Goal: Task Accomplishment & Management: Use online tool/utility

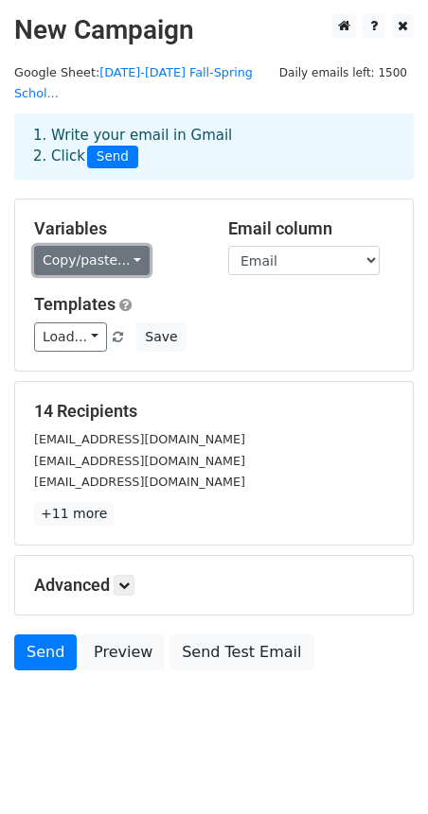
click at [131, 246] on link "Copy/paste..." at bounding box center [91, 260] width 115 height 29
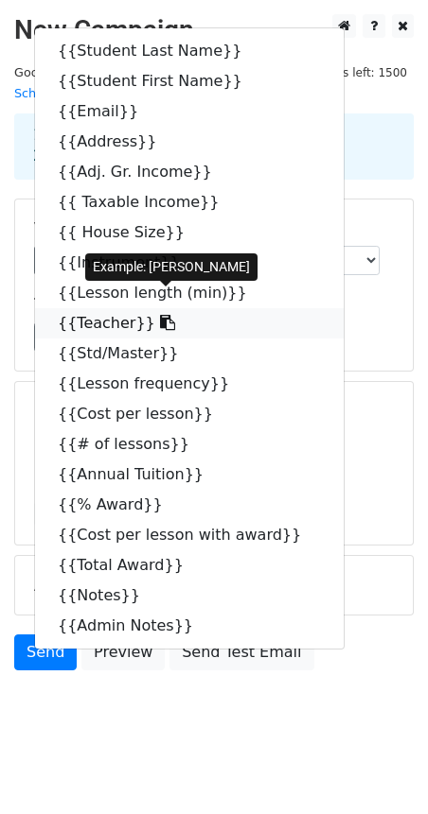
click at [99, 308] on link "{{Teacher}}" at bounding box center [189, 323] width 308 height 30
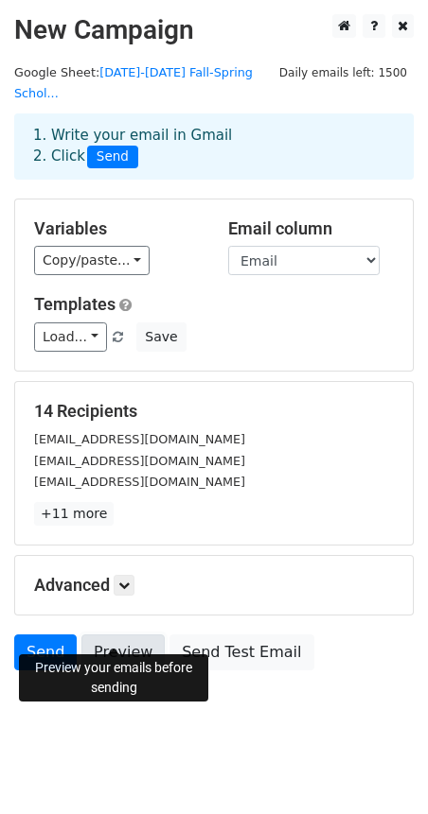
click at [114, 635] on link "Preview" at bounding box center [122, 653] width 83 height 36
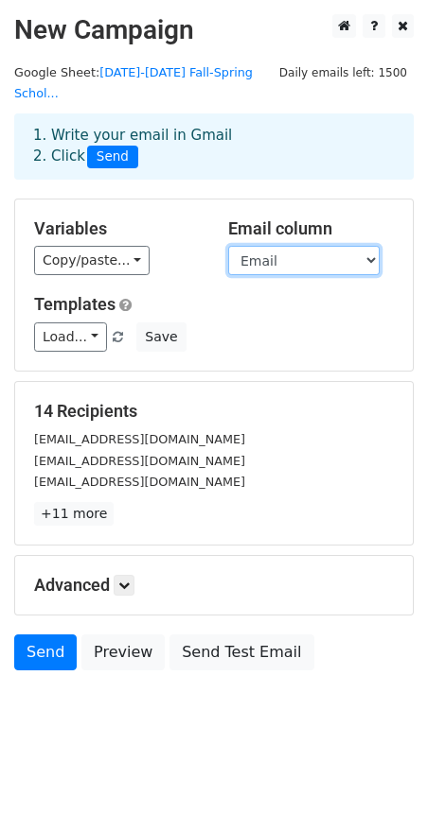
click at [367, 246] on select "Student Last Name Student First Name Email Address Adj. Gr. Income Taxable Inco…" at bounding box center [303, 260] width 151 height 29
click at [379, 219] on h5 "Email column" at bounding box center [311, 229] width 166 height 21
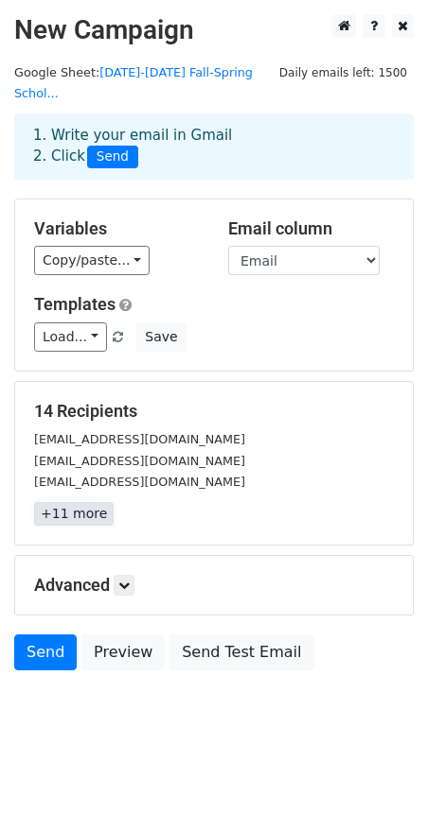
click at [85, 502] on link "+11 more" at bounding box center [73, 514] width 79 height 24
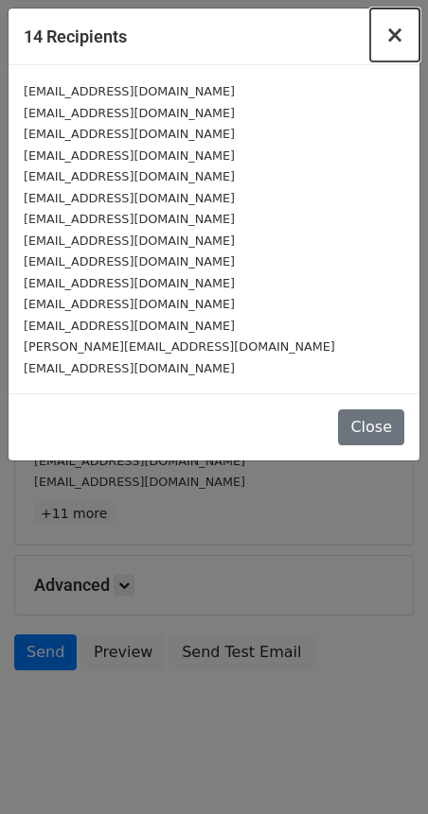
drag, startPoint x: 393, startPoint y: 37, endPoint x: 329, endPoint y: 122, distance: 106.1
click at [329, 122] on div "14 Recipients × gclk27@gmail.com prettyjinny@gmail.com trnskor@hotmail.com greg…" at bounding box center [214, 235] width 412 height 454
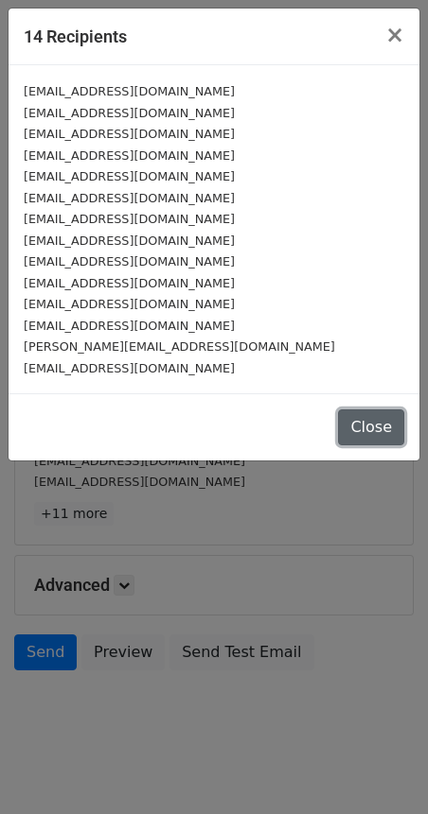
click at [366, 424] on button "Close" at bounding box center [371, 428] width 66 height 36
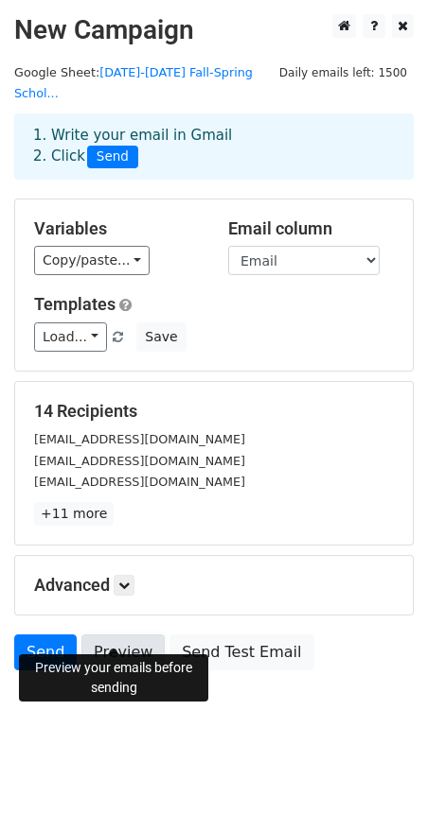
click at [113, 635] on link "Preview" at bounding box center [122, 653] width 83 height 36
click at [117, 635] on link "Preview" at bounding box center [122, 653] width 83 height 36
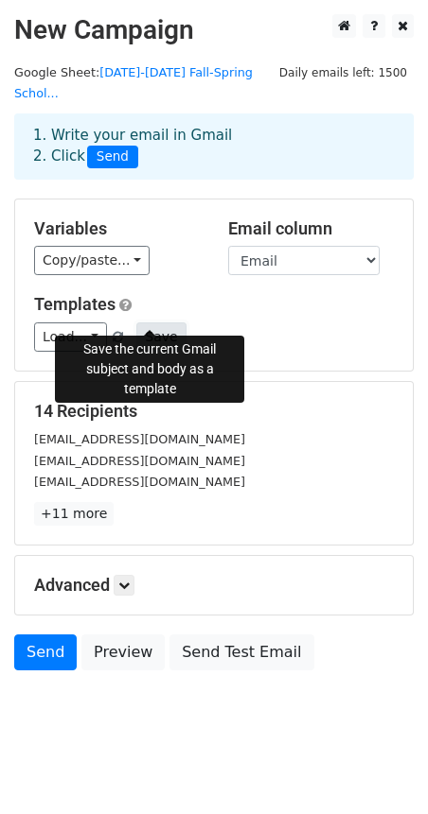
click at [153, 323] on button "Save" at bounding box center [160, 337] width 49 height 29
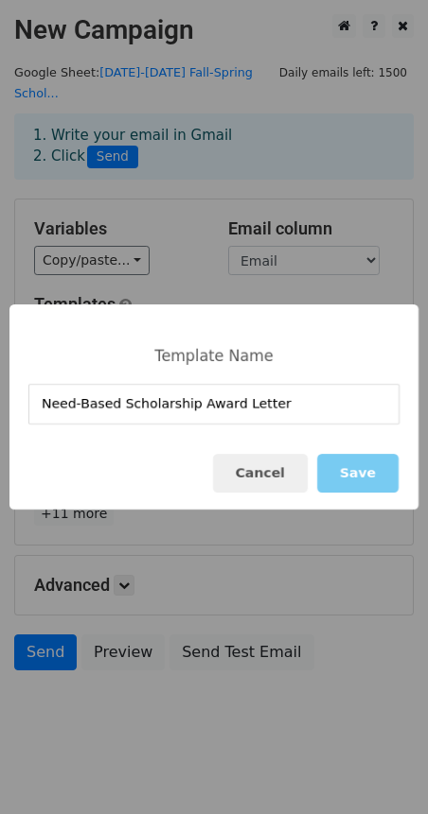
type input "Need-Based Scholarship Award Letter"
click at [358, 471] on button "Save" at bounding box center [357, 473] width 81 height 39
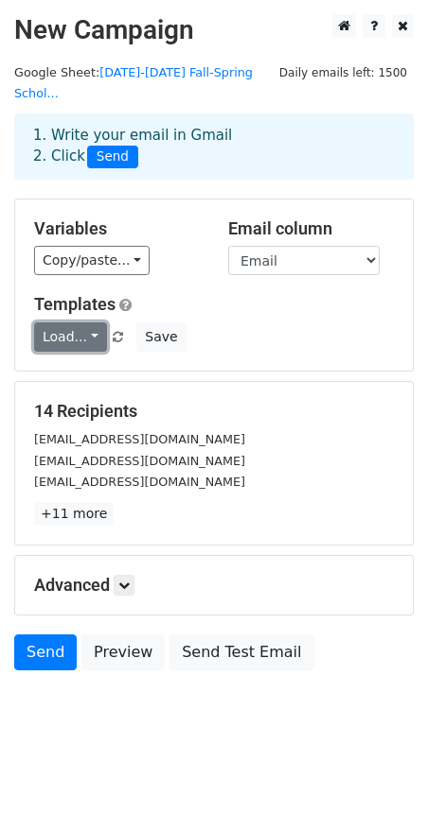
click at [89, 323] on link "Load..." at bounding box center [70, 337] width 73 height 29
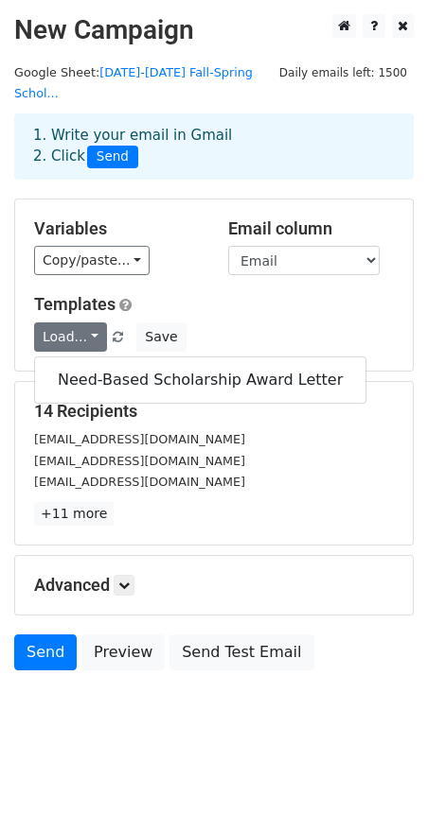
click at [197, 323] on div "Load... Need-Based Scholarship Award Letter Save" at bounding box center [214, 337] width 388 height 29
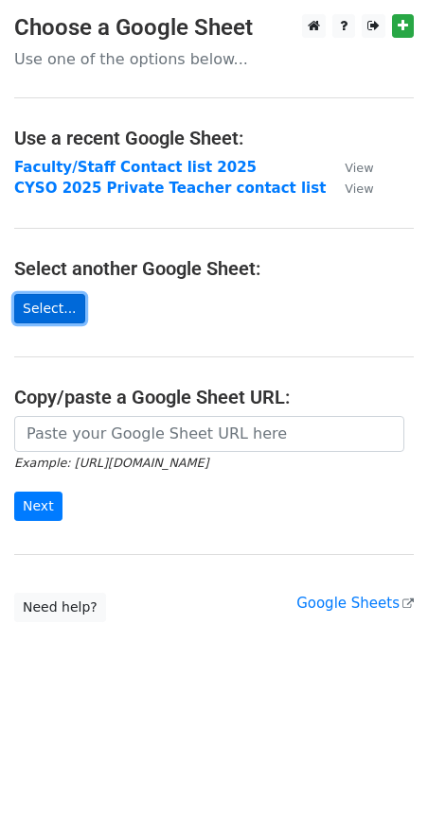
click at [57, 310] on link "Select..." at bounding box center [49, 308] width 71 height 29
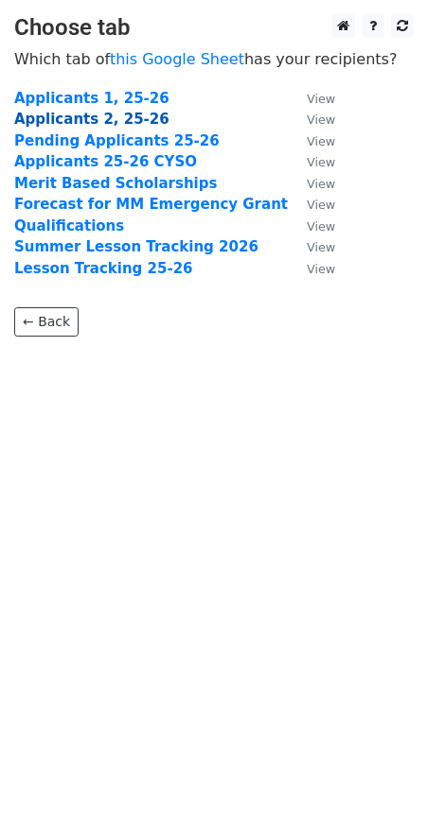
click at [113, 118] on strong "Applicants 2, 25-26" at bounding box center [91, 119] width 155 height 17
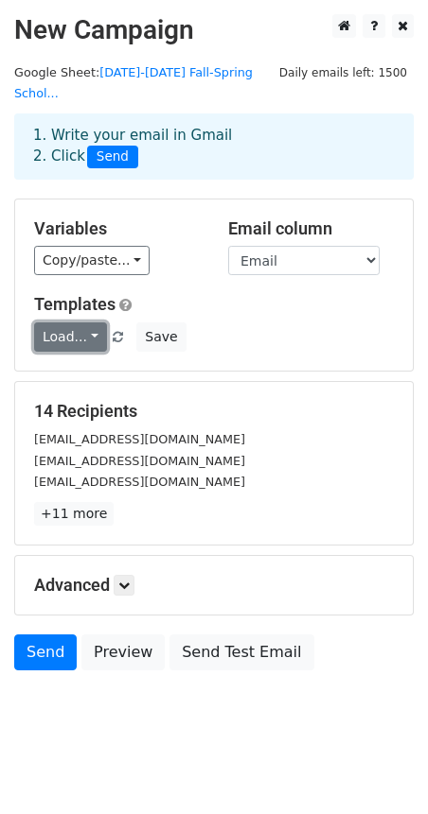
click at [83, 323] on link "Load..." at bounding box center [70, 337] width 73 height 29
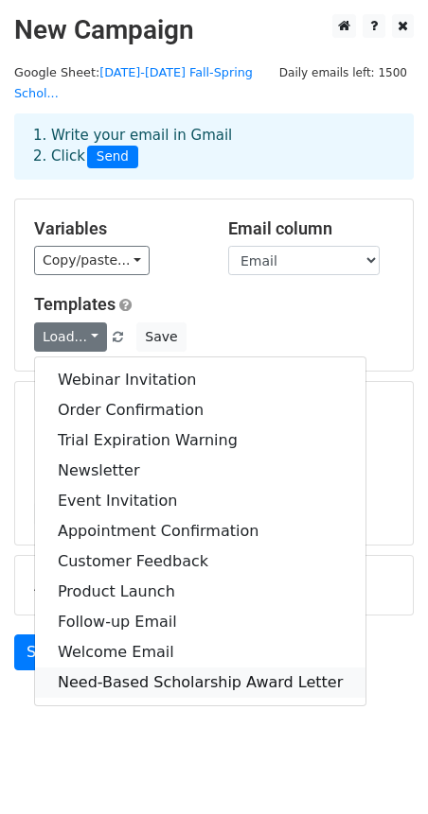
click at [189, 668] on link "Need-Based Scholarship Award Letter" at bounding box center [200, 683] width 330 height 30
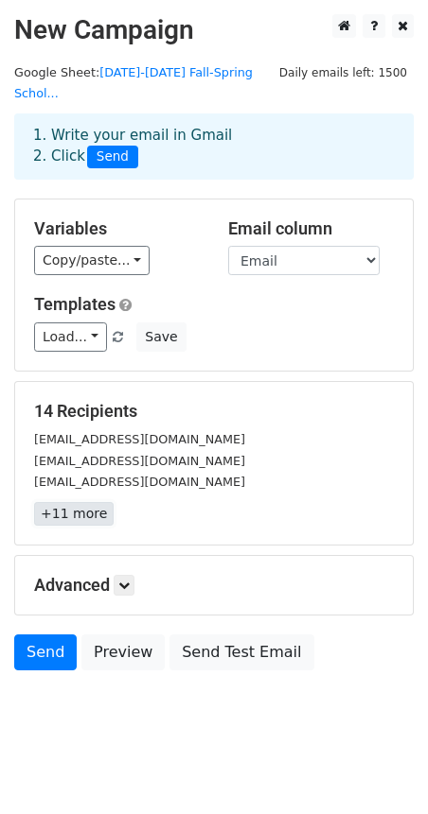
click at [78, 502] on link "+11 more" at bounding box center [73, 514] width 79 height 24
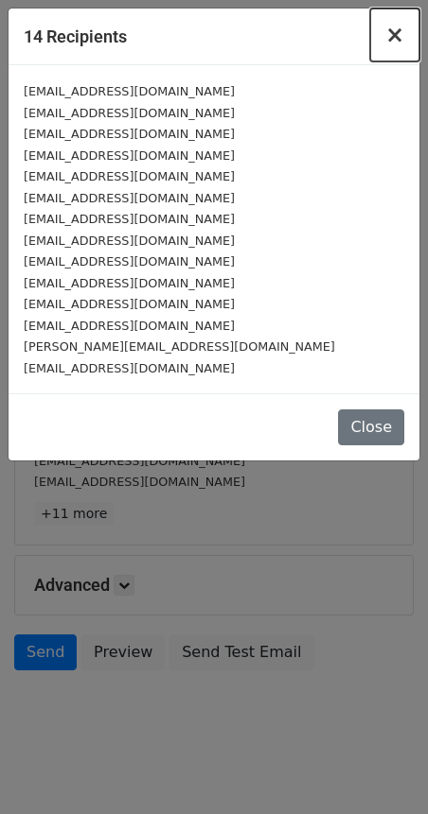
click at [395, 40] on span "×" at bounding box center [394, 35] width 19 height 26
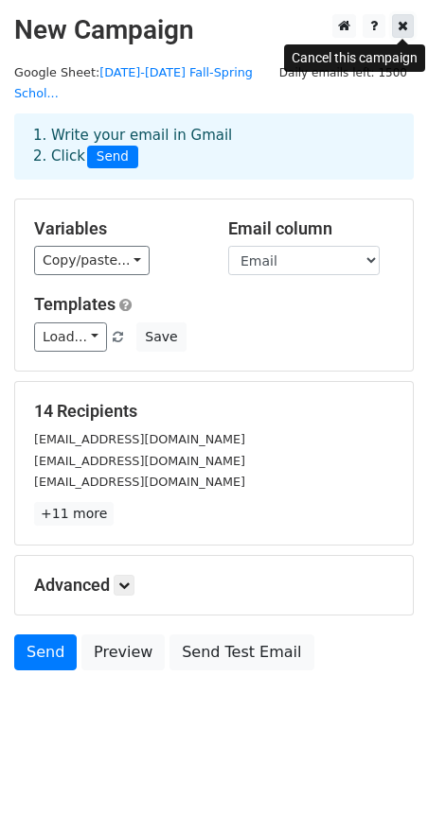
click at [405, 28] on icon at bounding box center [402, 25] width 10 height 13
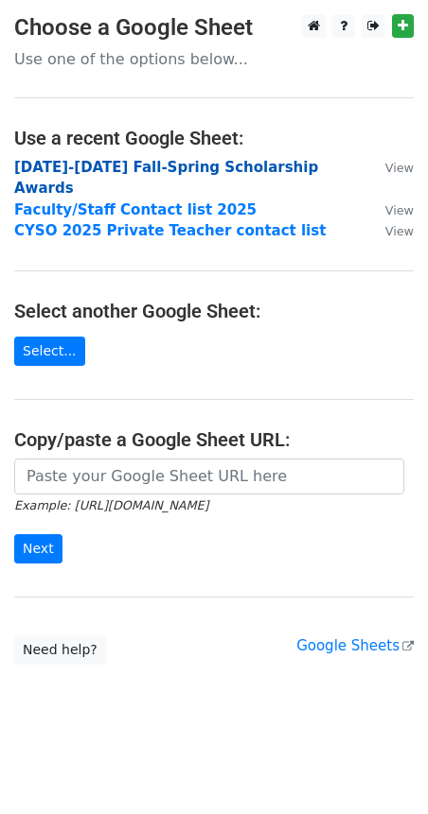
click at [126, 166] on strong "2025-2026 Fall-Spring Scholarship Awards" at bounding box center [166, 178] width 304 height 39
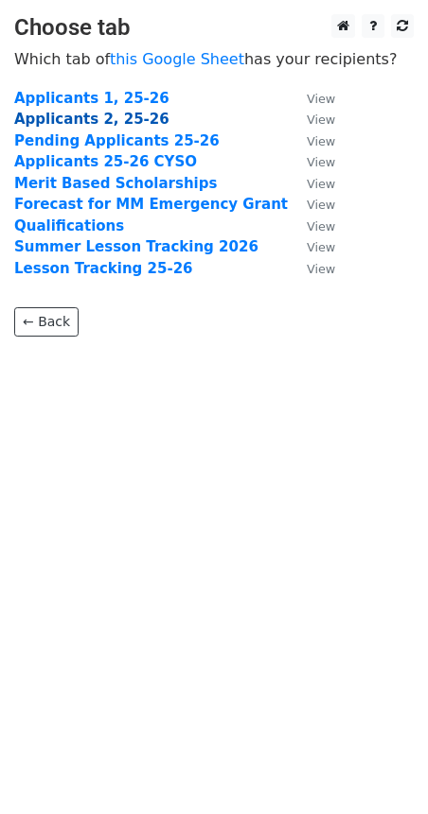
click at [61, 115] on strong "Applicants 2, 25-26" at bounding box center [91, 119] width 155 height 17
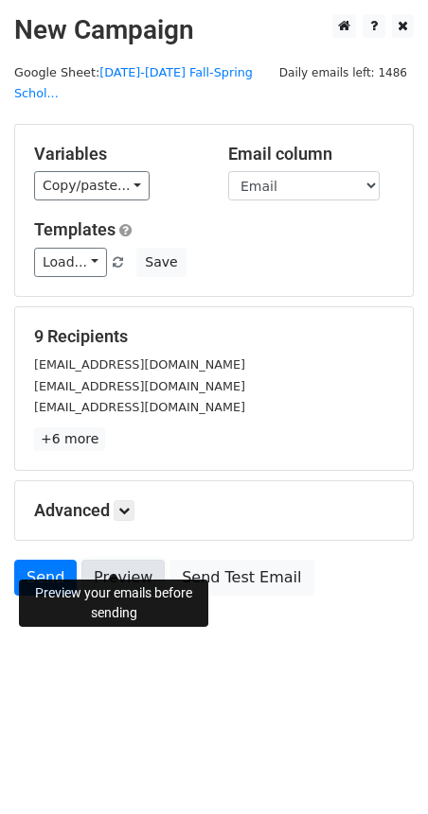
click at [128, 560] on link "Preview" at bounding box center [122, 578] width 83 height 36
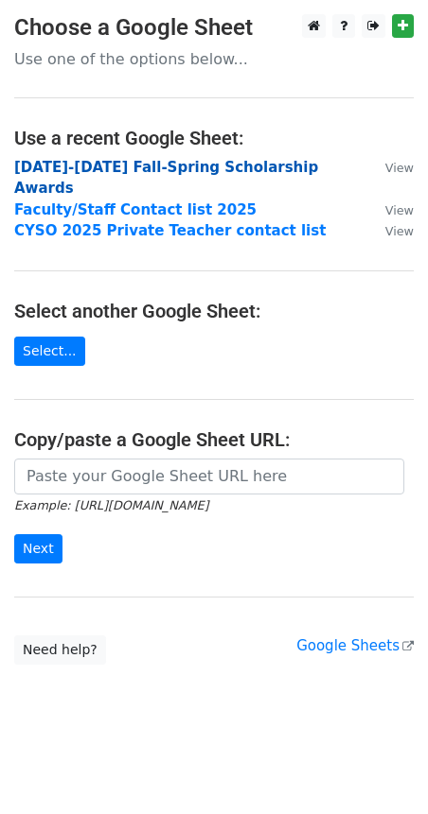
click at [120, 165] on strong "2025-2026 Fall-Spring Scholarship Awards" at bounding box center [166, 178] width 304 height 39
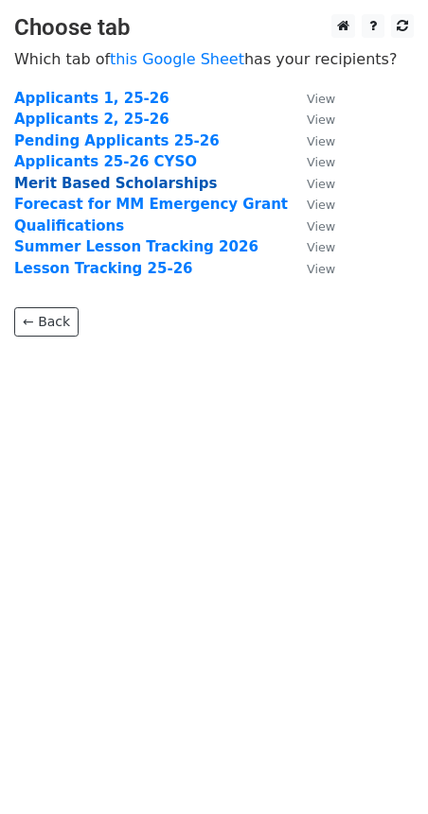
click at [100, 182] on strong "Merit Based Scholarships" at bounding box center [115, 183] width 202 height 17
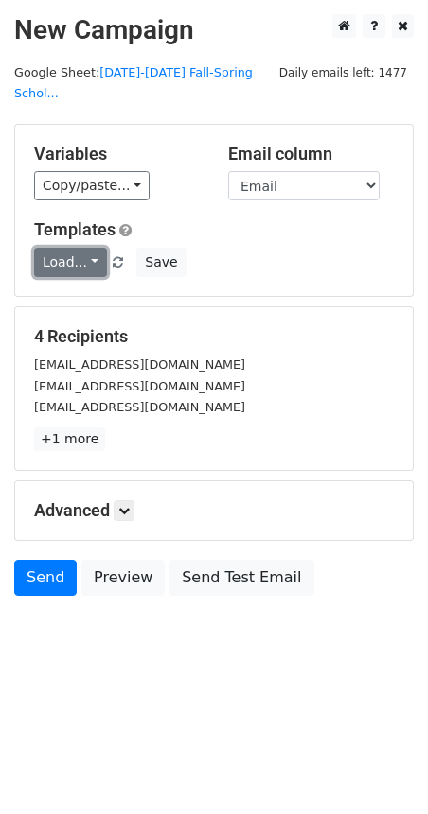
click at [89, 248] on link "Load..." at bounding box center [70, 262] width 73 height 29
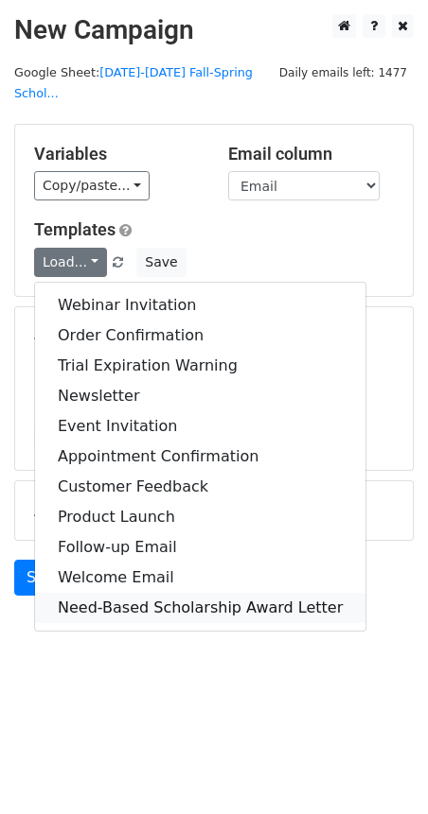
click at [142, 593] on link "Need-Based Scholarship Award Letter" at bounding box center [200, 608] width 330 height 30
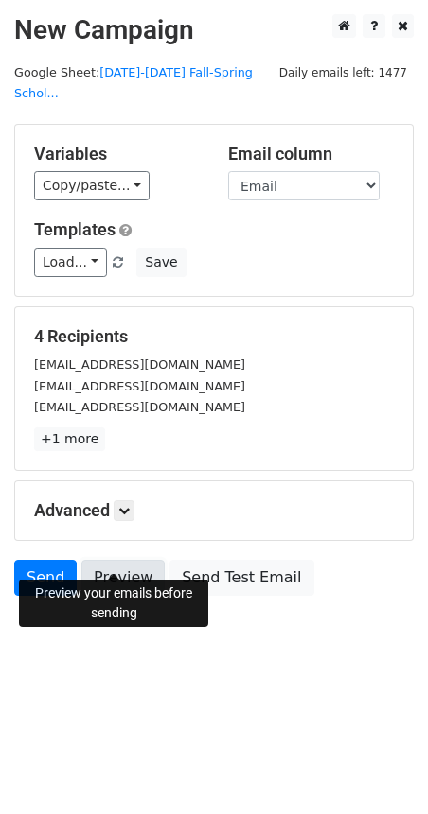
click at [110, 560] on link "Preview" at bounding box center [122, 578] width 83 height 36
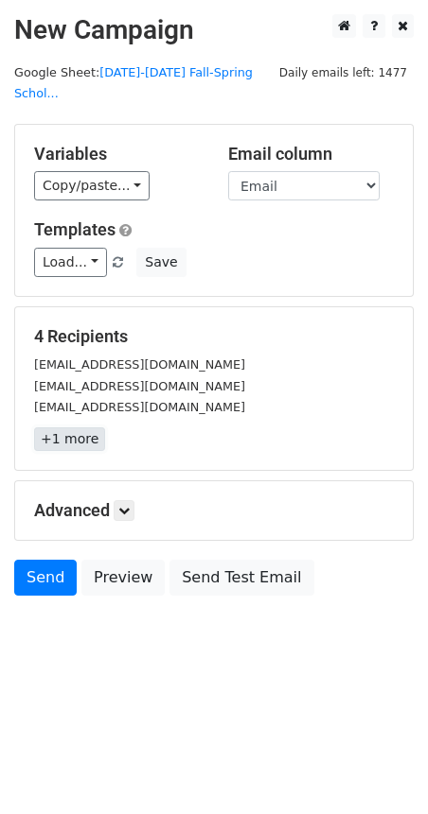
click at [85, 428] on link "+1 more" at bounding box center [69, 440] width 71 height 24
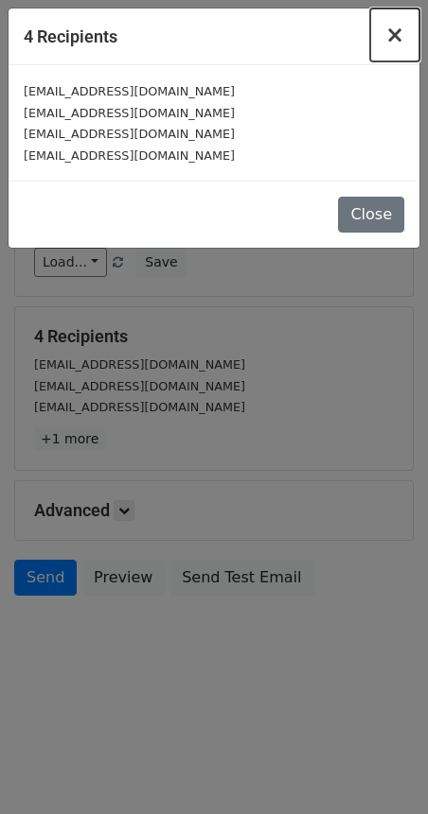
click at [400, 36] on span "×" at bounding box center [394, 35] width 19 height 26
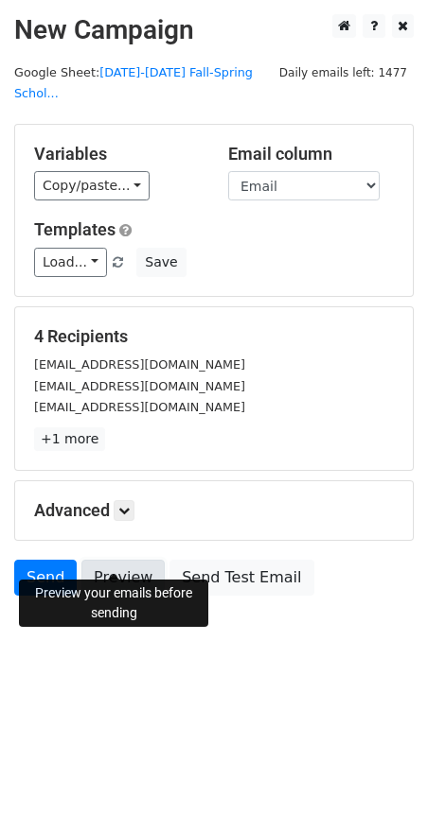
click at [112, 560] on link "Preview" at bounding box center [122, 578] width 83 height 36
